Goal: Information Seeking & Learning: Learn about a topic

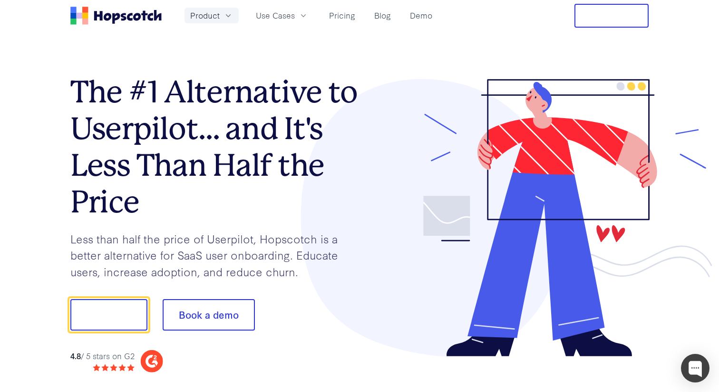
click at [227, 18] on icon "button" at bounding box center [229, 16] width 10 height 10
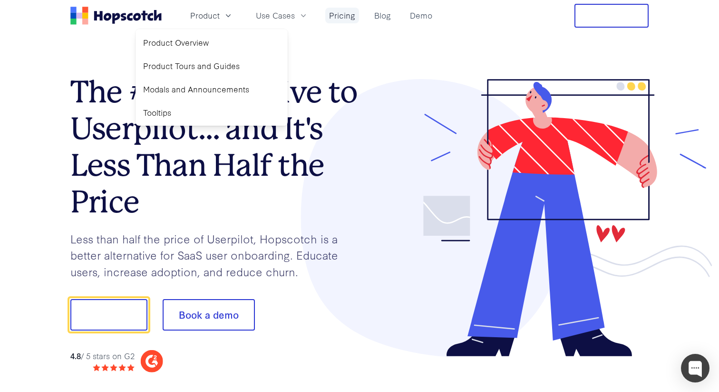
click at [344, 17] on link "Pricing" at bounding box center [342, 16] width 34 height 16
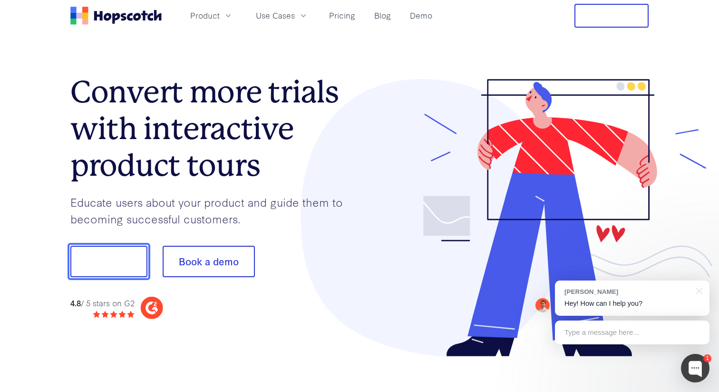
click at [110, 256] on button "Show me!" at bounding box center [108, 261] width 77 height 31
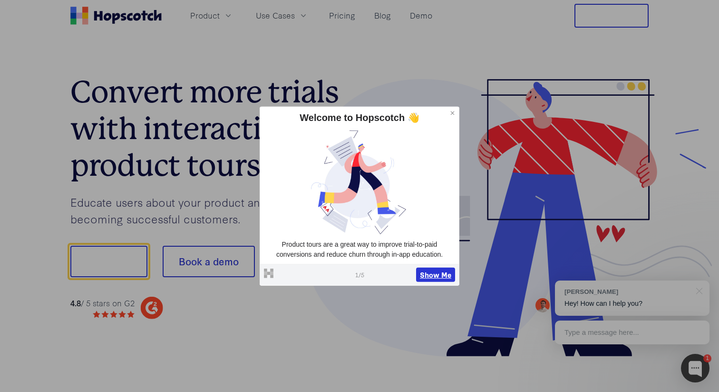
click at [433, 274] on button "Show Me" at bounding box center [435, 274] width 39 height 14
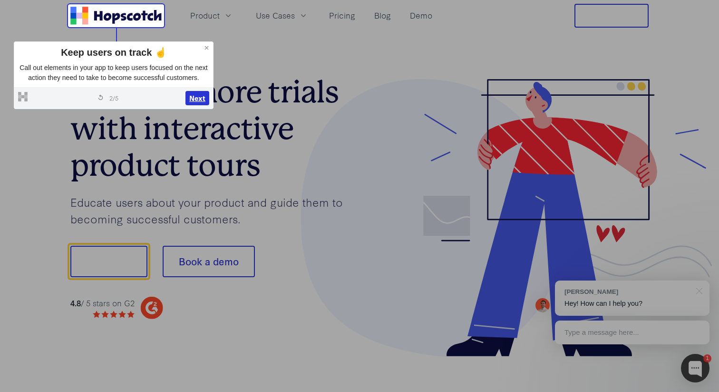
click at [195, 105] on button "Next" at bounding box center [198, 98] width 24 height 14
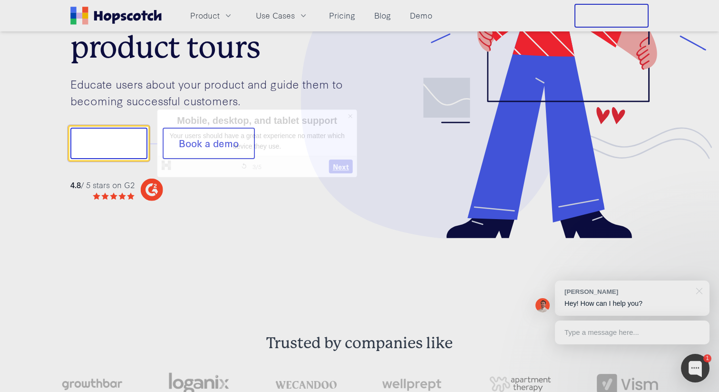
scroll to position [118, 0]
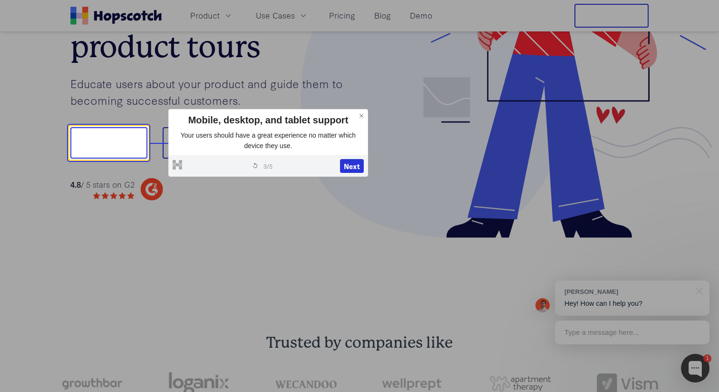
click at [338, 162] on div "Powered by Hopscotch Restart tour 3 / 5 Next" at bounding box center [268, 165] width 199 height 21
click at [344, 166] on button "Next" at bounding box center [352, 166] width 24 height 14
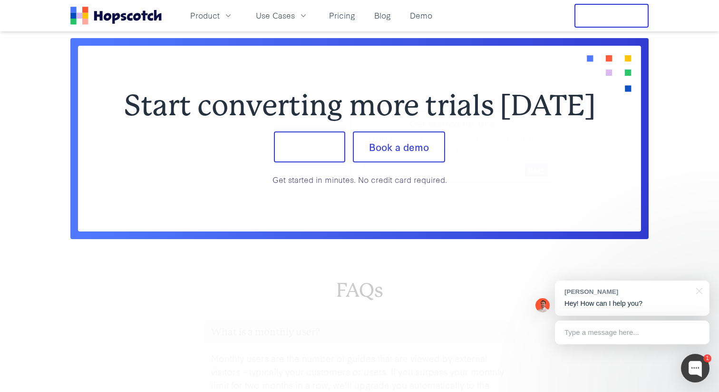
scroll to position [3908, 0]
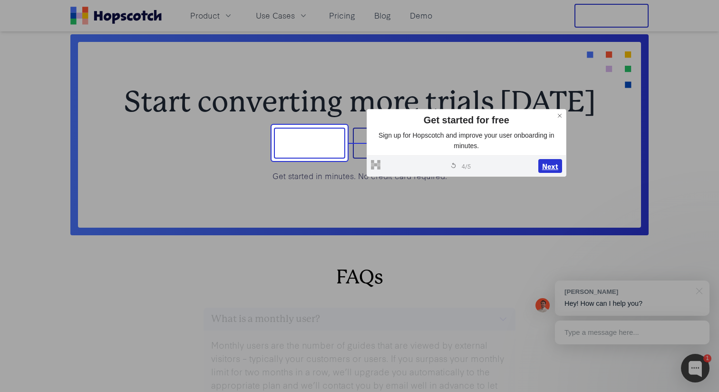
click at [546, 168] on button "Next" at bounding box center [551, 166] width 24 height 14
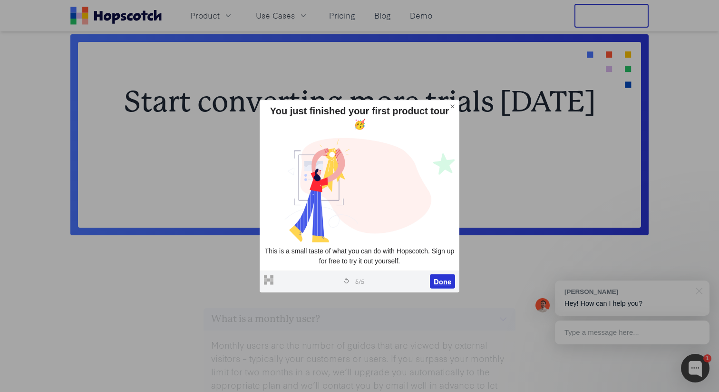
click at [447, 280] on button "Done" at bounding box center [442, 281] width 25 height 14
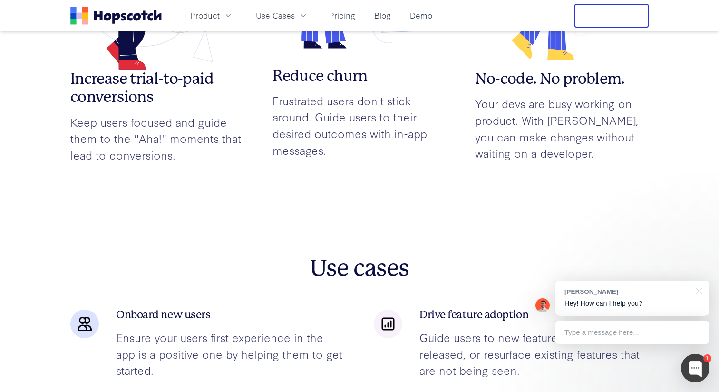
scroll to position [1169, 0]
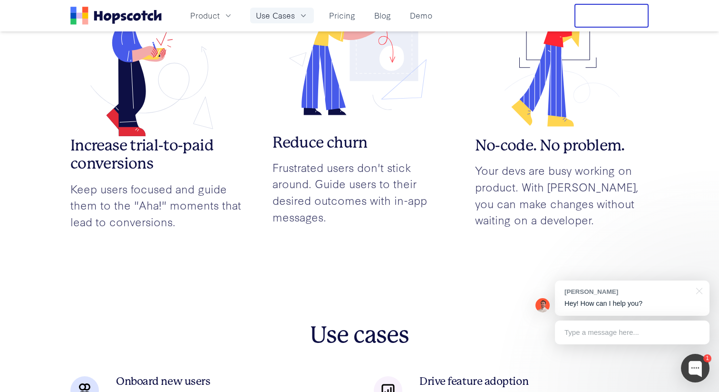
click at [286, 16] on span "Use Cases" at bounding box center [275, 16] width 39 height 12
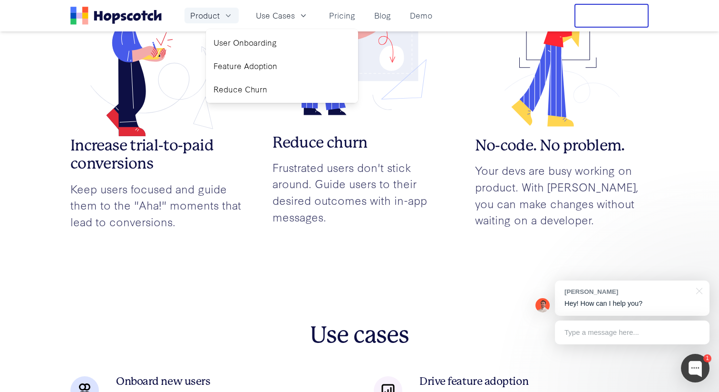
click at [215, 14] on span "Product" at bounding box center [204, 16] width 29 height 12
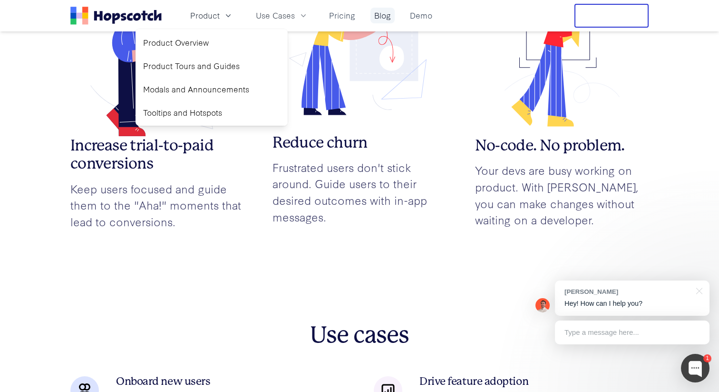
click at [385, 20] on link "Blog" at bounding box center [383, 16] width 24 height 16
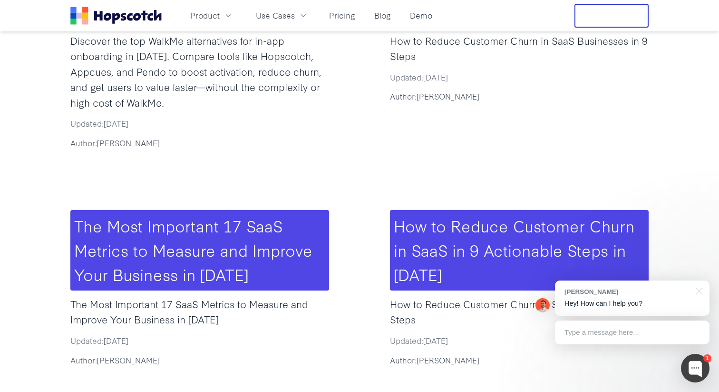
scroll to position [574, 0]
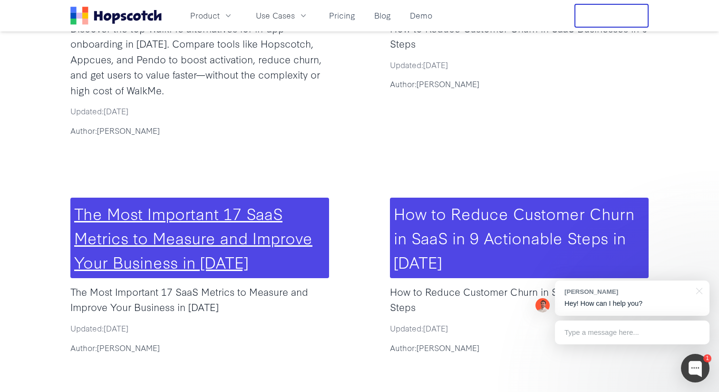
click at [194, 201] on link "The Most Important 17 SaaS Metrics to Measure and Improve Your Business in [DAT…" at bounding box center [193, 236] width 238 height 71
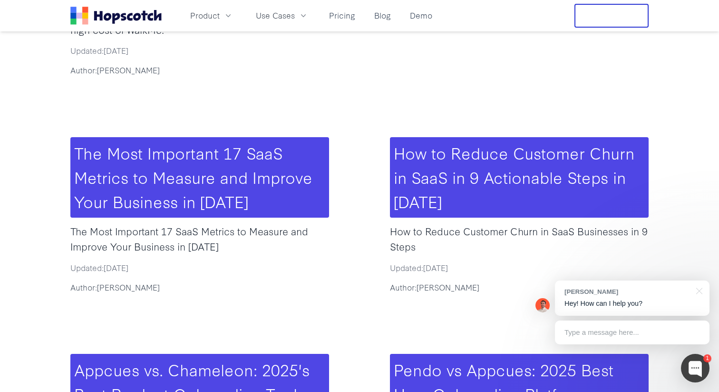
scroll to position [614, 0]
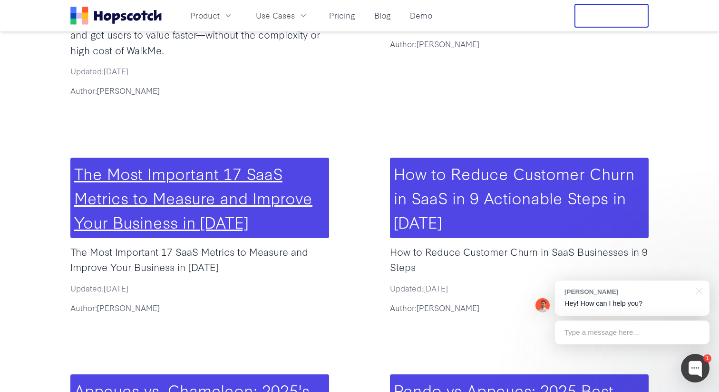
click at [157, 166] on link "The Most Important 17 SaaS Metrics to Measure and Improve Your Business in [DAT…" at bounding box center [193, 196] width 238 height 71
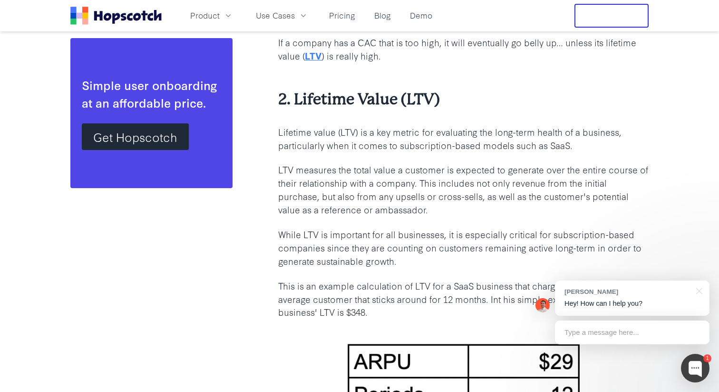
scroll to position [502, 0]
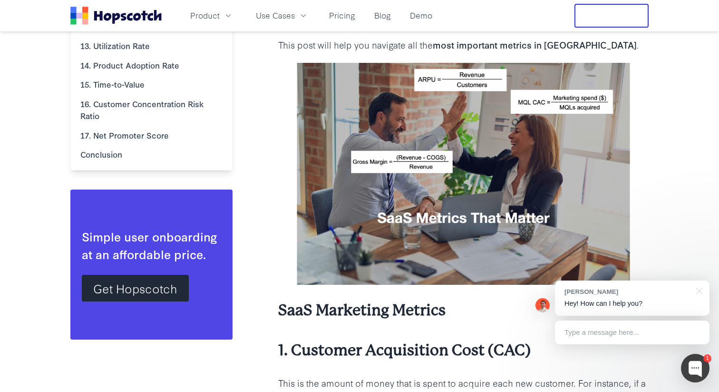
click at [344, 2] on header "Product Use Cases Pricing Blog Demo Free Trial" at bounding box center [359, 15] width 719 height 31
click at [344, 12] on link "Pricing" at bounding box center [342, 16] width 34 height 16
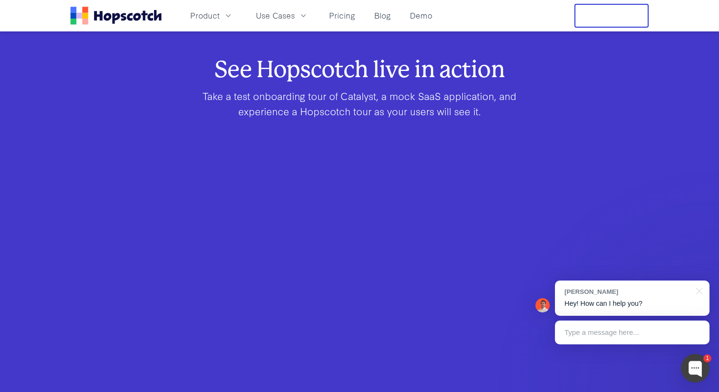
scroll to position [481, 0]
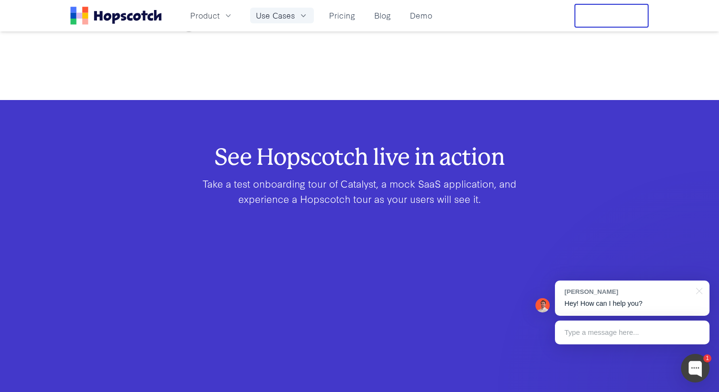
click at [283, 16] on span "Use Cases" at bounding box center [275, 16] width 39 height 12
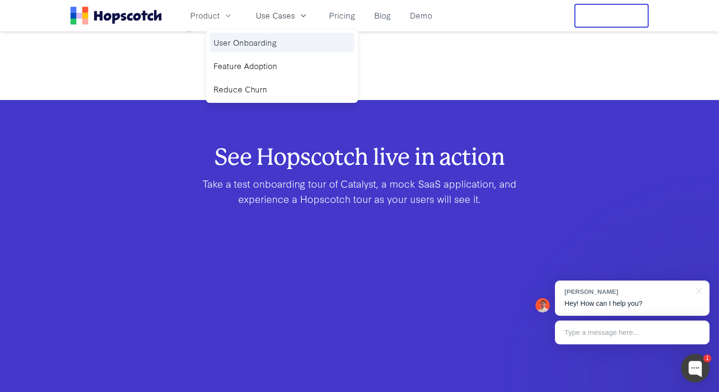
click at [261, 40] on link "User Onboarding" at bounding box center [282, 43] width 145 height 20
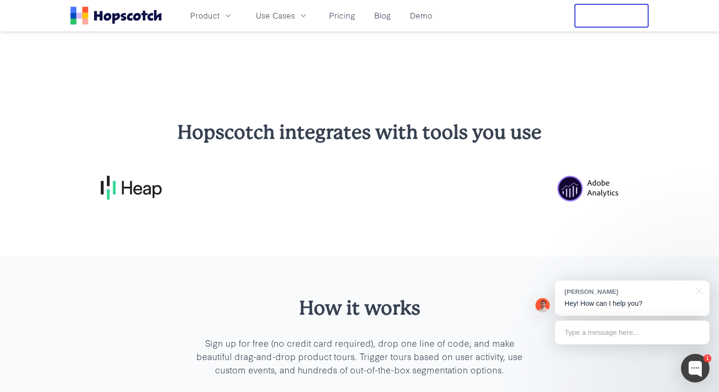
scroll to position [1460, 0]
